Goal: Information Seeking & Learning: Learn about a topic

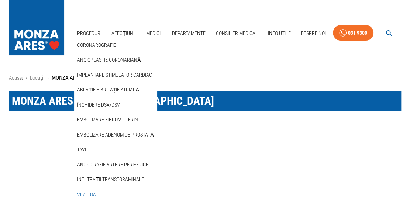
click at [94, 194] on link "Vezi Toate" at bounding box center [89, 195] width 27 height 12
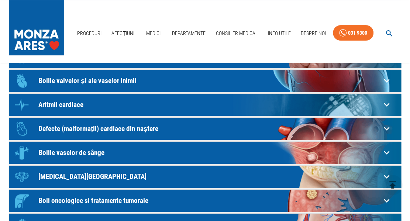
scroll to position [111, 0]
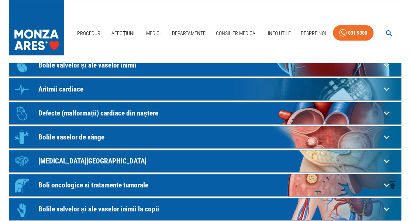
click at [110, 65] on p "Bolile valvelor și ale vaselor inimii" at bounding box center [209, 65] width 343 height 8
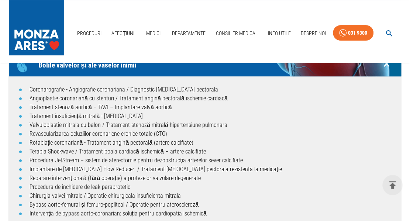
click at [89, 56] on div "Proceduri Afecțiuni Medici Departamente Consilier Medical Info Utile Despre Noi…" at bounding box center [205, 31] width 410 height 63
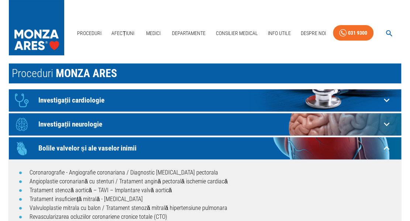
scroll to position [0, 0]
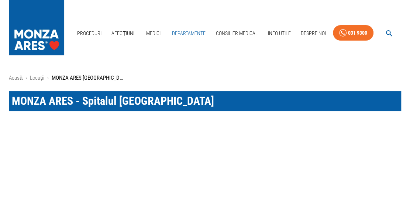
click at [186, 32] on link "Departamente" at bounding box center [189, 33] width 40 height 15
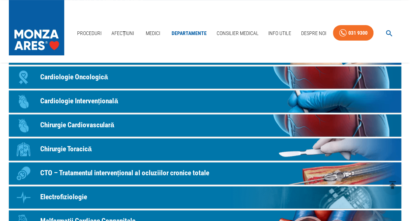
scroll to position [111, 0]
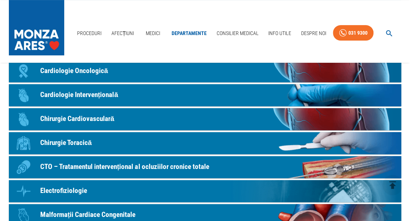
click at [104, 116] on p "Chirurgie Cardiovasculară" at bounding box center [77, 119] width 74 height 11
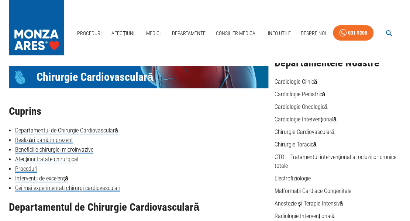
scroll to position [74, 0]
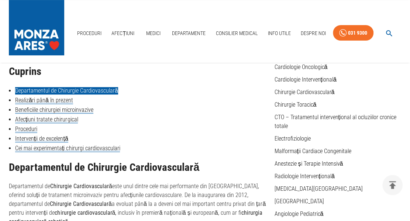
click at [100, 91] on link "Departamentul de Chirurgie Cardiovasculară" at bounding box center [66, 90] width 103 height 7
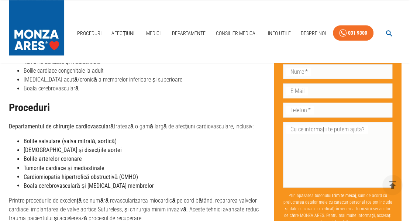
scroll to position [464, 0]
